Goal: Transaction & Acquisition: Purchase product/service

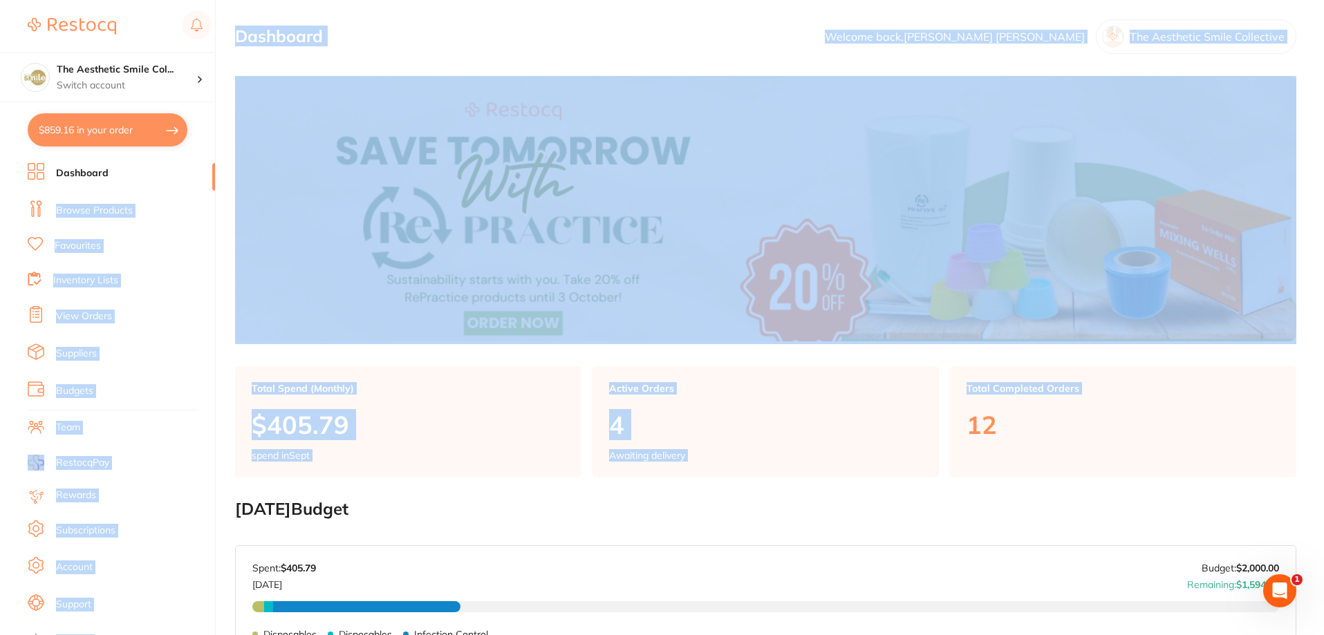
drag, startPoint x: 113, startPoint y: 180, endPoint x: 959, endPoint y: 471, distance: 894.4
click at [959, 471] on div "$859.16 The Aesthetic Smile Col... Switch account The Aesthetic Smile Collectiv…" at bounding box center [662, 317] width 1324 height 635
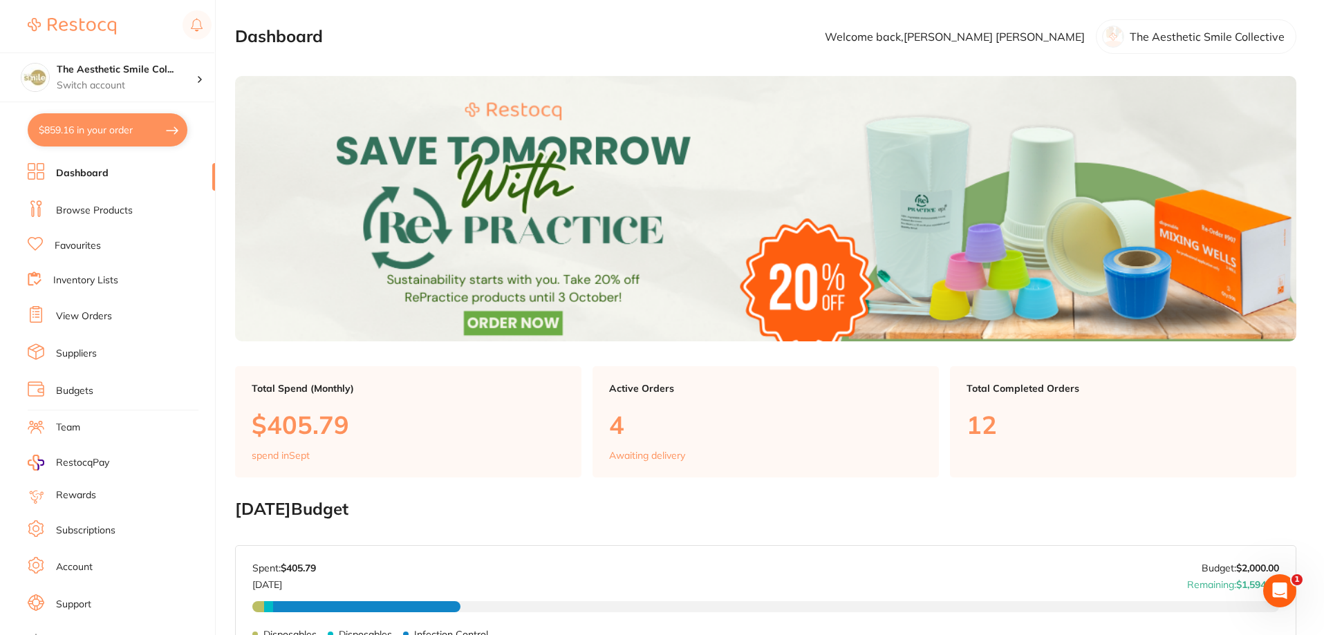
click at [828, 531] on section "[DATE] Budget Budget has not been set for [DATE] . Please set a budget value fo…" at bounding box center [765, 586] width 1061 height 173
click at [112, 209] on link "Browse Products" at bounding box center [94, 211] width 77 height 14
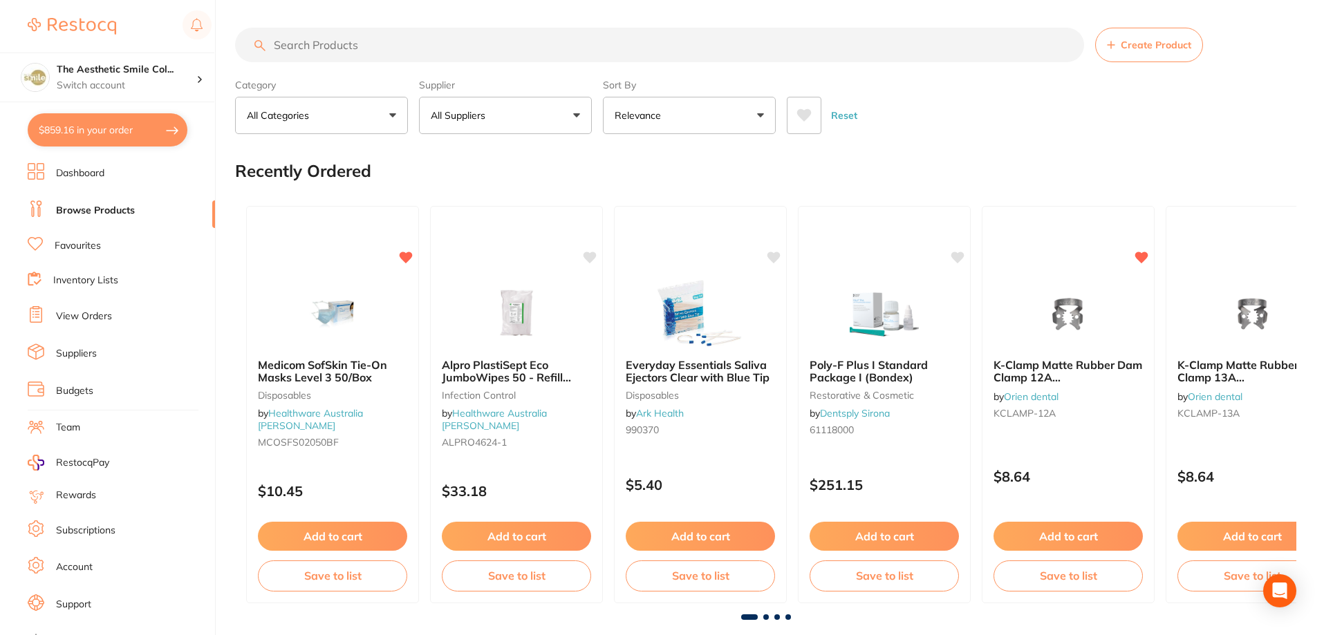
click at [324, 42] on input "search" at bounding box center [659, 45] width 849 height 35
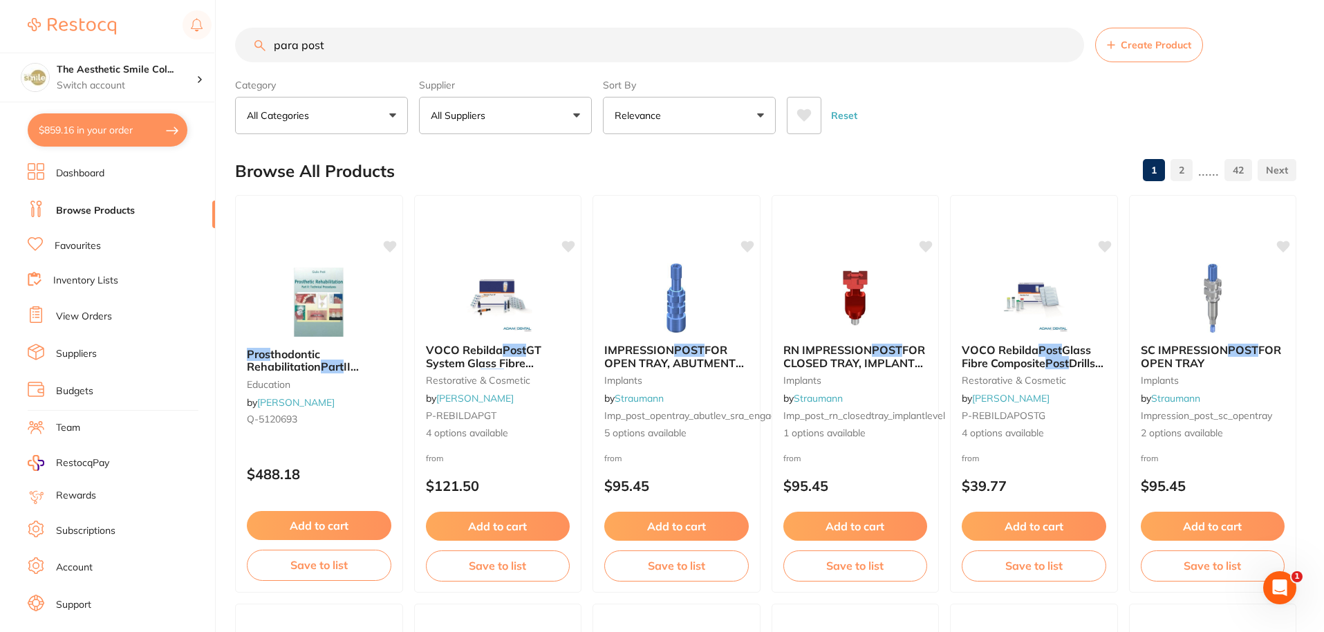
drag, startPoint x: 362, startPoint y: 51, endPoint x: 265, endPoint y: 48, distance: 96.8
click at [265, 48] on input "para post" at bounding box center [659, 45] width 849 height 35
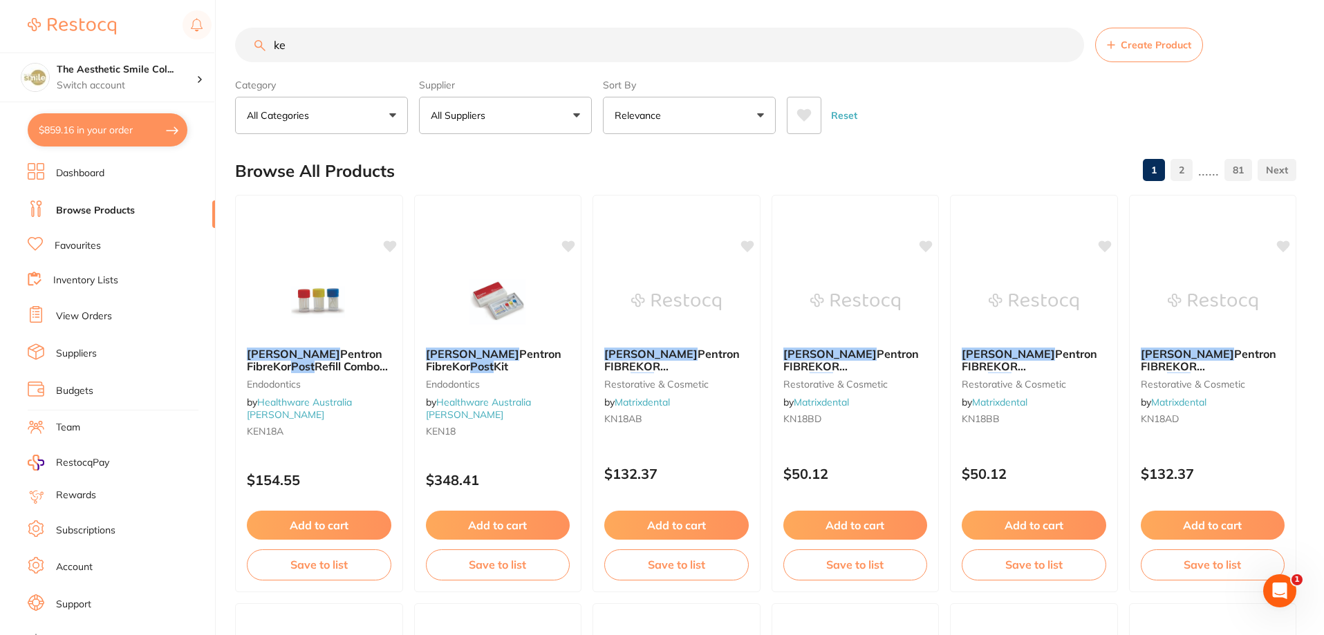
type input "k"
type input "post kit"
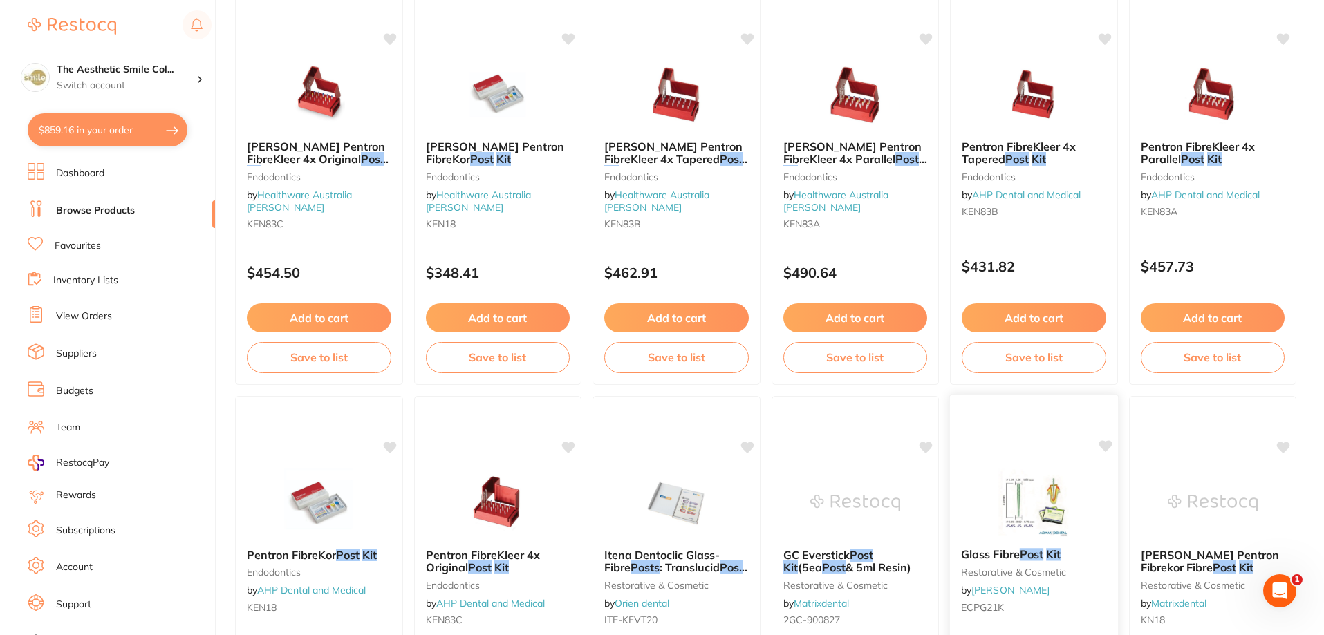
scroll to position [415, 0]
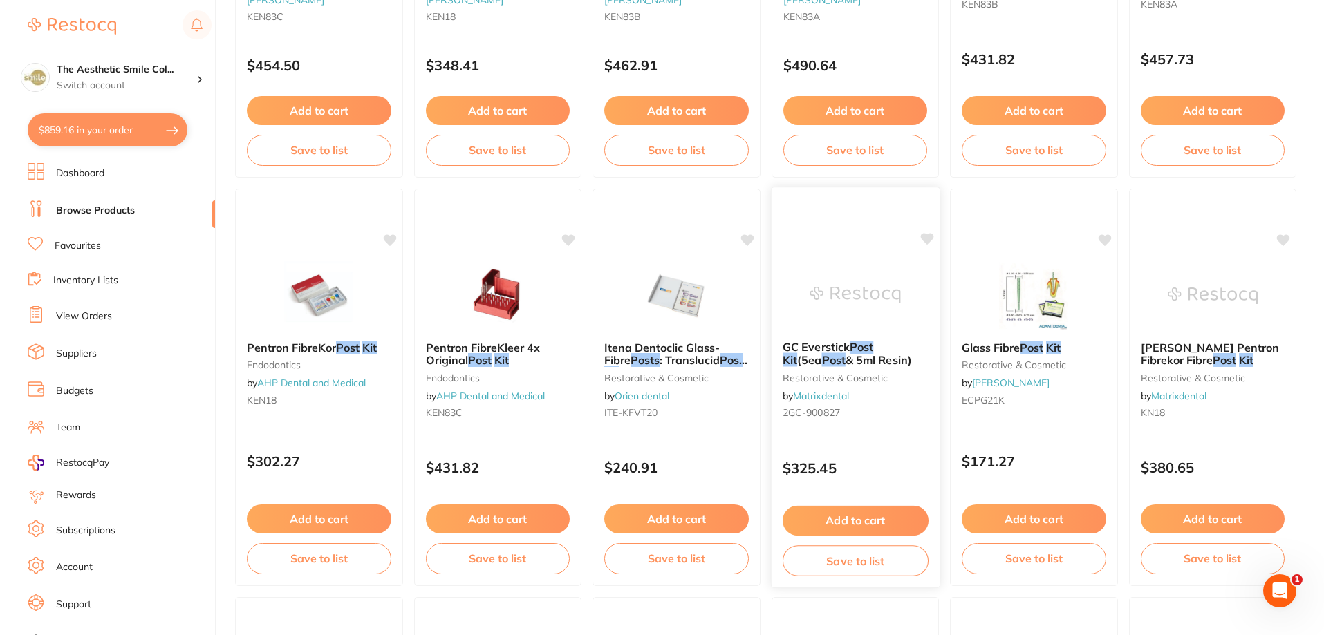
click at [845, 354] on span "& 5ml Resin)" at bounding box center [878, 360] width 66 height 14
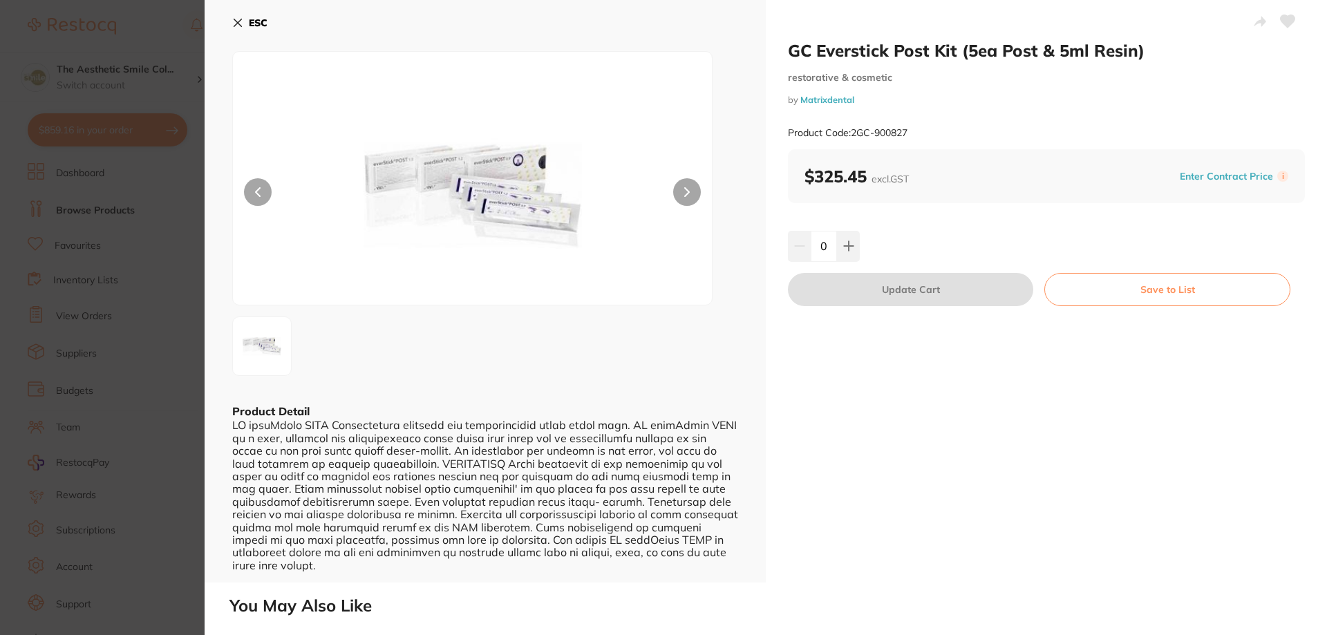
click at [897, 468] on div "GC Everstick Post Kit (5ea Post & 5ml Resin) restorative & cosmetic by Matrixde…" at bounding box center [1046, 291] width 561 height 583
